Goal: Contribute content: Contribute content

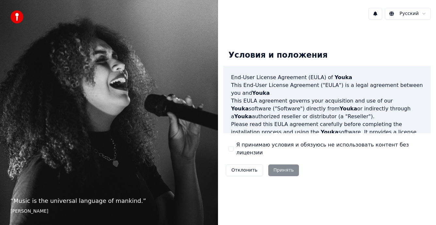
click at [231, 149] on button "Я принимаю условия и обязуюсь не использовать контент без лицензии" at bounding box center [230, 148] width 5 height 5
click at [280, 167] on button "Принять" at bounding box center [283, 171] width 31 height 12
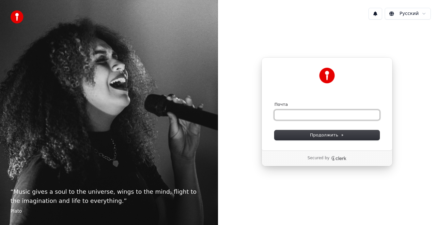
click at [286, 115] on input "Почта" at bounding box center [326, 115] width 105 height 10
type input "*"
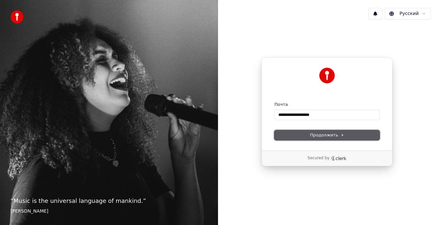
click at [320, 136] on span "Продолжить" at bounding box center [327, 135] width 34 height 6
type input "**********"
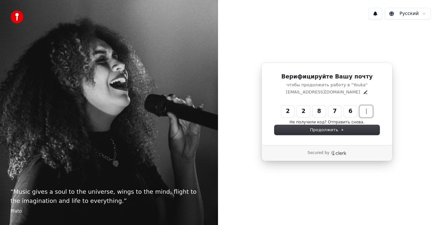
type input "******"
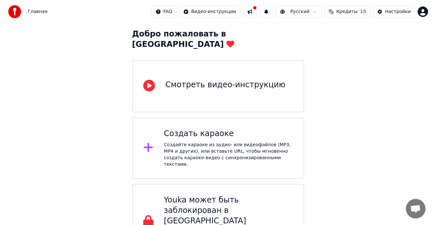
scroll to position [34, 0]
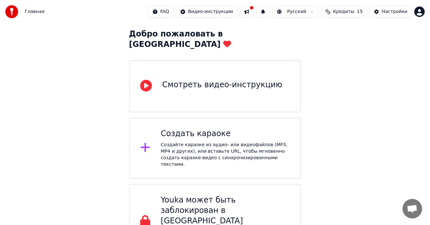
click at [197, 130] on div "Создать караоке Создайте караоке из аудио- или видеофайлов (MP3, MP4 и других),…" at bounding box center [225, 148] width 129 height 39
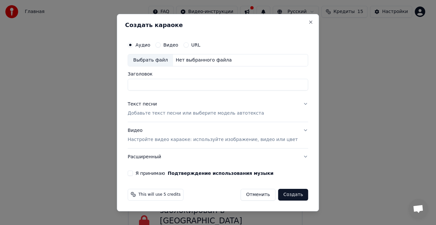
click at [161, 46] on button "Видео" at bounding box center [157, 44] width 5 height 5
click at [133, 44] on button "Аудио" at bounding box center [130, 44] width 5 height 5
click at [161, 44] on button "Видео" at bounding box center [157, 44] width 5 height 5
click at [158, 59] on div "Выбрать файл" at bounding box center [150, 60] width 45 height 12
type input "**********"
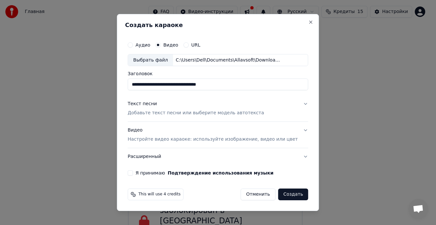
click at [154, 104] on div "Текст песни" at bounding box center [142, 104] width 29 height 7
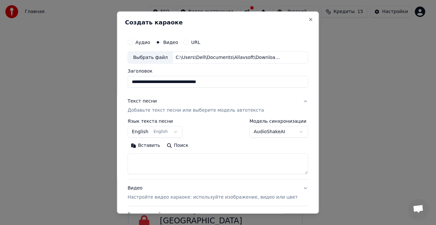
click at [177, 131] on body "**********" at bounding box center [215, 113] width 430 height 294
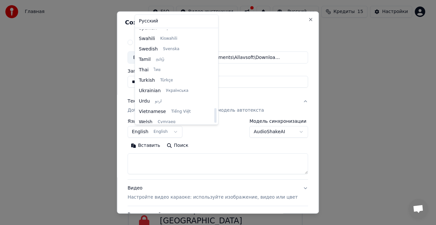
scroll to position [501, 0]
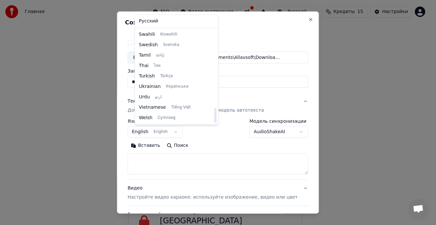
click at [236, 30] on body "**********" at bounding box center [215, 113] width 430 height 294
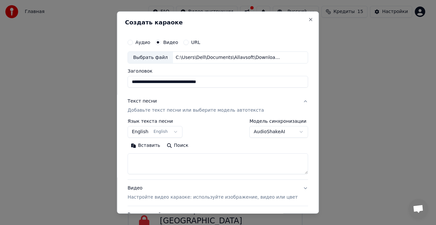
click at [154, 102] on div "Текст песни" at bounding box center [142, 102] width 29 height 7
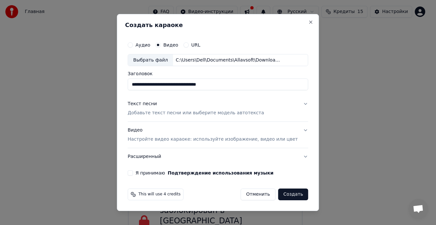
click at [153, 103] on div "Текст песни" at bounding box center [142, 104] width 29 height 7
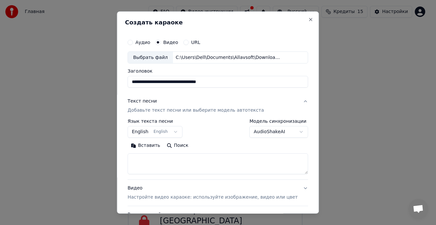
click at [170, 111] on p "Добавьте текст песни или выберите модель автотекста" at bounding box center [196, 111] width 136 height 7
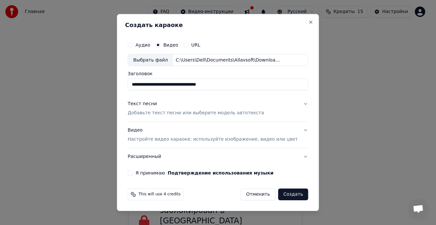
click at [170, 111] on p "Добавьте текст песни или выберите модель автотекста" at bounding box center [196, 113] width 136 height 7
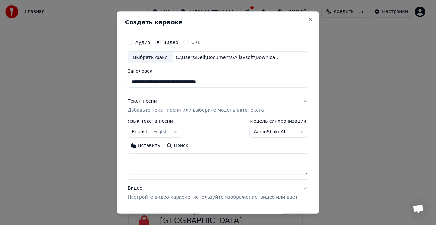
click at [181, 146] on button "Поиск" at bounding box center [177, 146] width 28 height 10
click at [188, 159] on textarea at bounding box center [218, 164] width 180 height 21
paste textarea "**********"
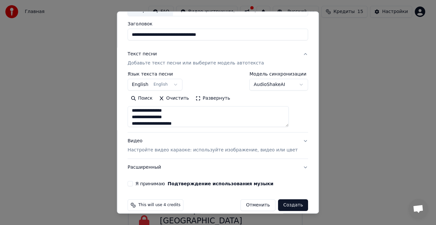
scroll to position [55, 0]
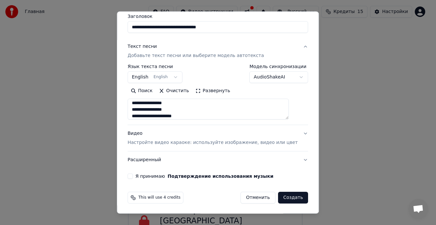
type textarea "**********"
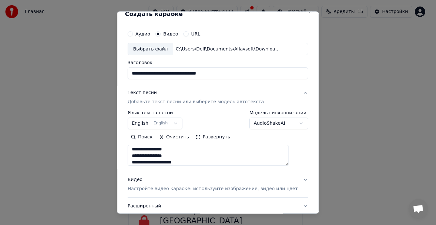
scroll to position [0, 0]
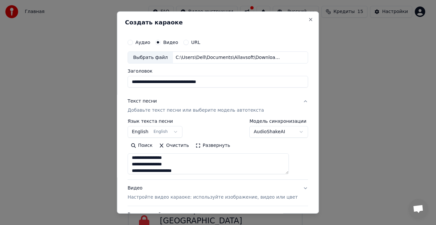
click at [133, 43] on button "Аудио" at bounding box center [130, 42] width 5 height 5
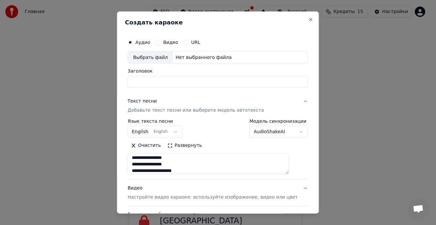
click at [155, 57] on div "Выбрать файл" at bounding box center [150, 58] width 45 height 12
type input "**********"
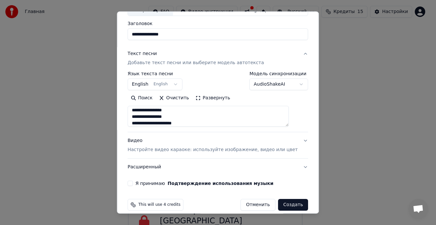
scroll to position [55, 0]
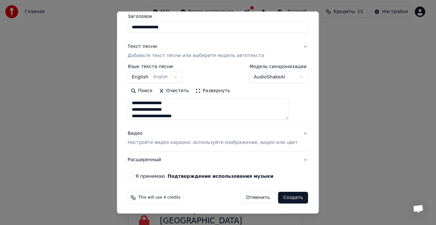
click at [133, 176] on button "Я принимаю Подтверждение использования музыки" at bounding box center [130, 176] width 5 height 5
click at [265, 143] on p "Настройте видео караоке: используйте изображение, видео или цвет" at bounding box center [213, 143] width 170 height 7
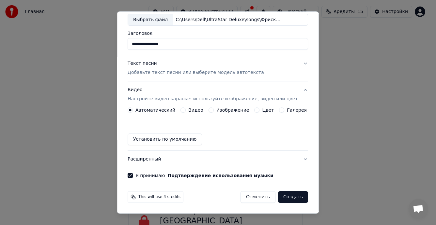
scroll to position [37, 0]
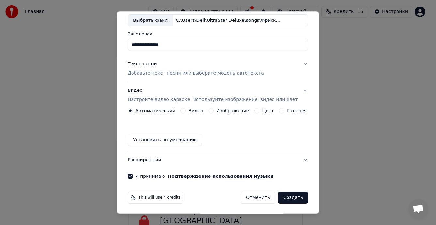
click at [281, 199] on button "Создать" at bounding box center [293, 198] width 30 height 12
click at [281, 199] on div "Отменить Создать" at bounding box center [270, 198] width 75 height 12
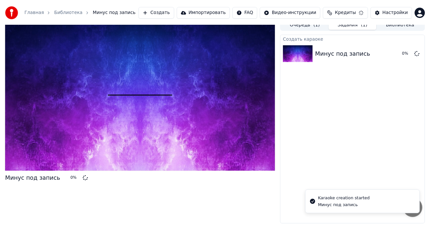
scroll to position [5, 0]
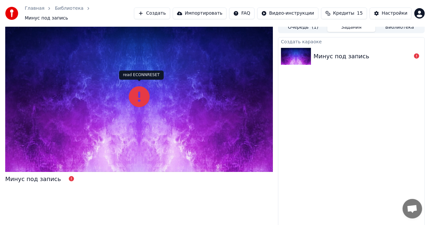
click at [140, 95] on icon at bounding box center [139, 96] width 21 height 21
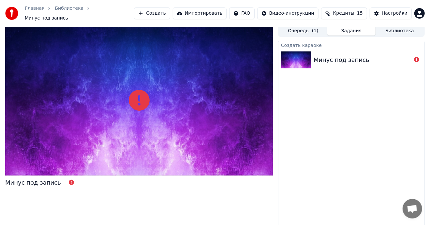
scroll to position [0, 0]
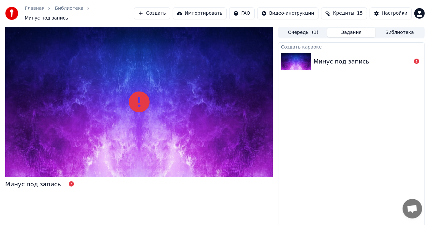
click at [333, 57] on div "Минус под запись" at bounding box center [342, 61] width 56 height 9
click at [417, 59] on icon at bounding box center [416, 61] width 5 height 5
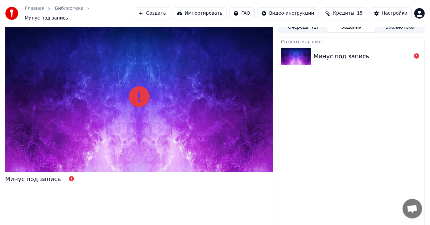
scroll to position [5, 0]
